Goal: Navigation & Orientation: Find specific page/section

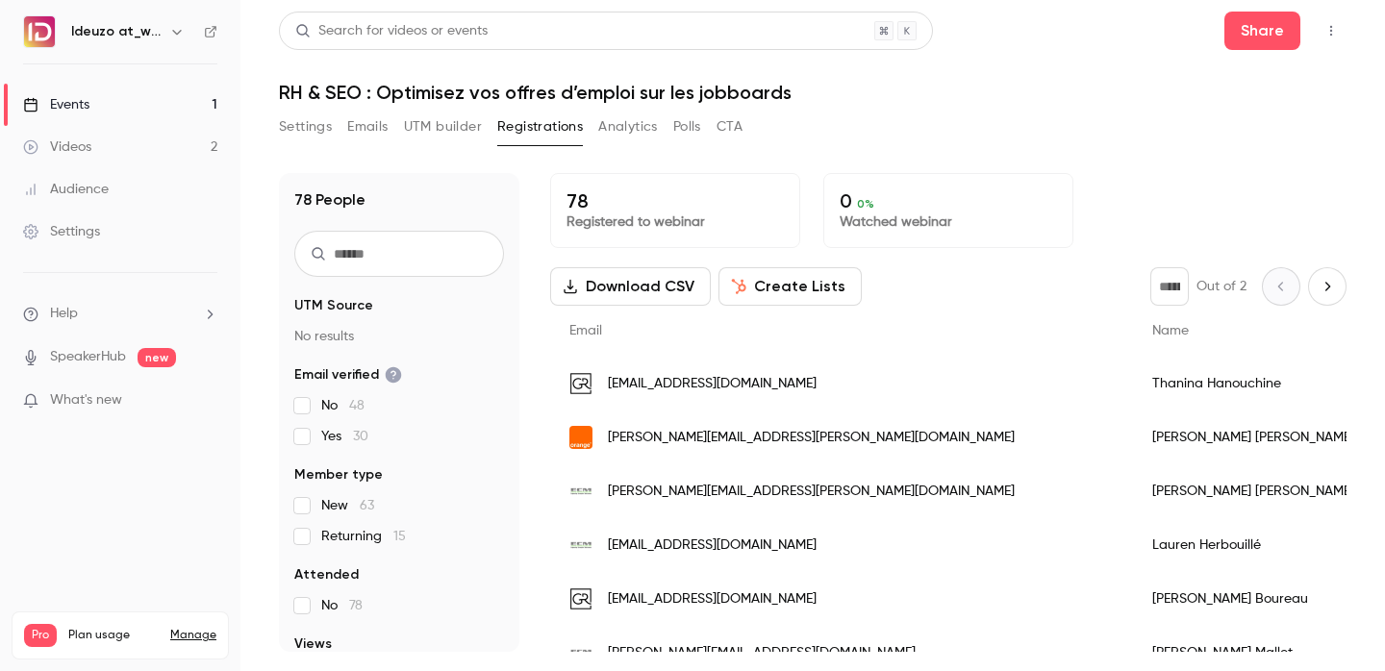
scroll to position [27, 0]
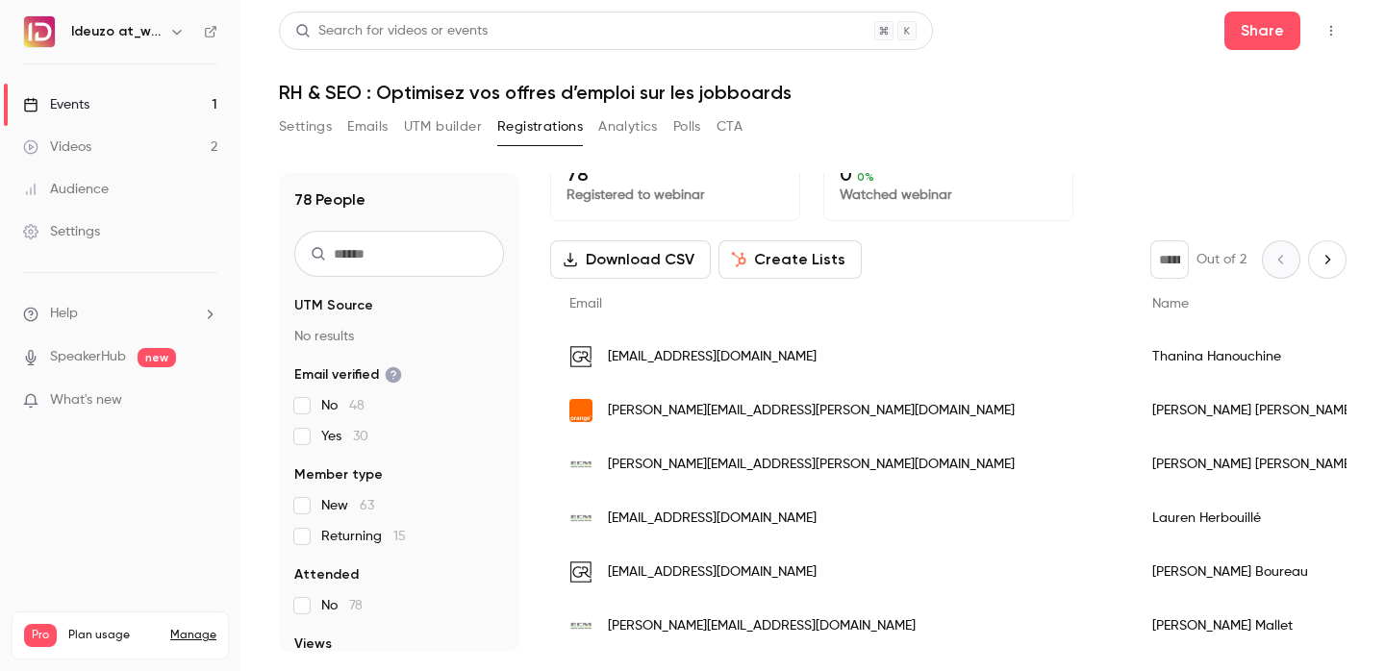
click at [109, 110] on link "Events 1" at bounding box center [120, 105] width 240 height 42
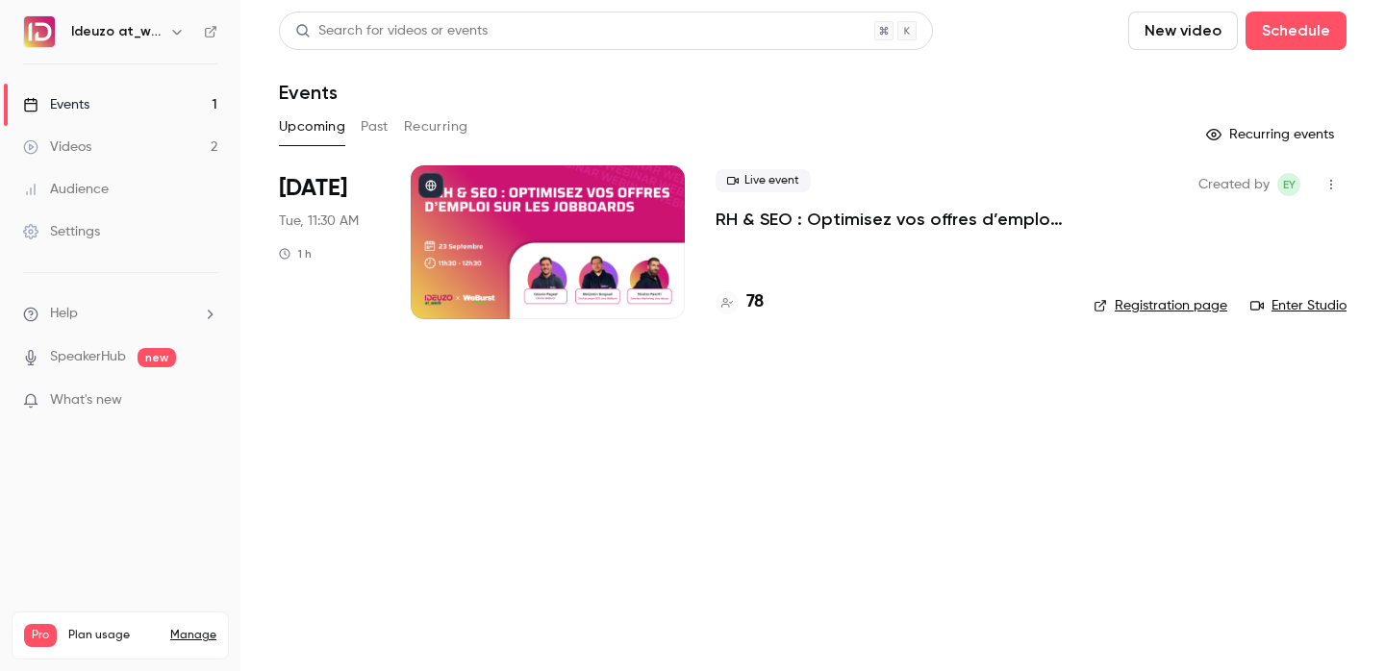
click at [762, 306] on h4 "78" at bounding box center [754, 302] width 17 height 26
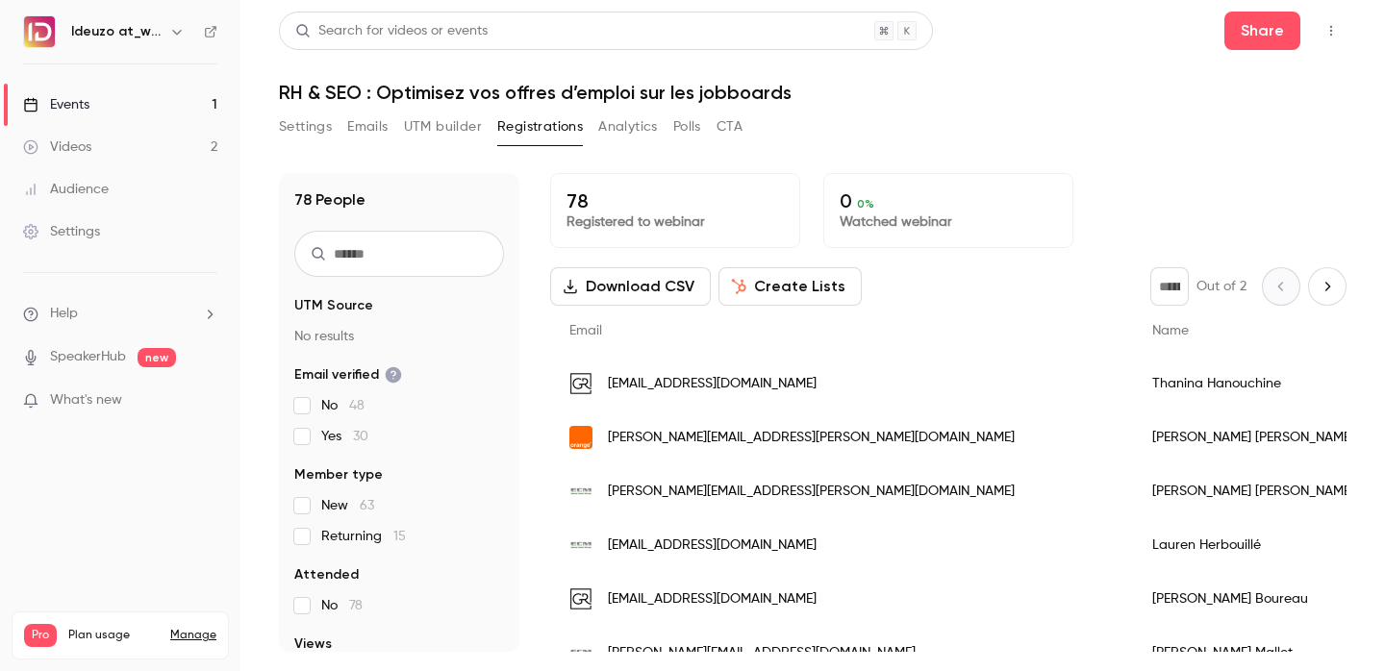
click at [168, 89] on link "Events 1" at bounding box center [120, 105] width 240 height 42
